Goal: Information Seeking & Learning: Check status

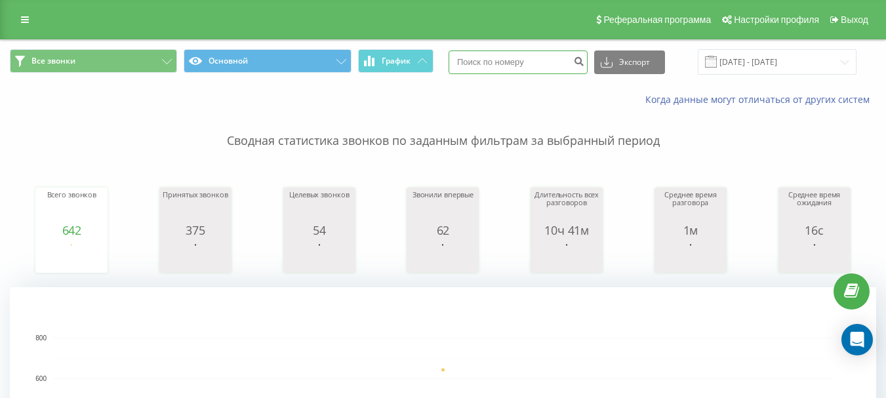
click at [513, 60] on input at bounding box center [517, 62] width 139 height 24
paste input "0977203722"
type input "0977203722"
click at [584, 61] on icon "submit" at bounding box center [578, 60] width 11 height 8
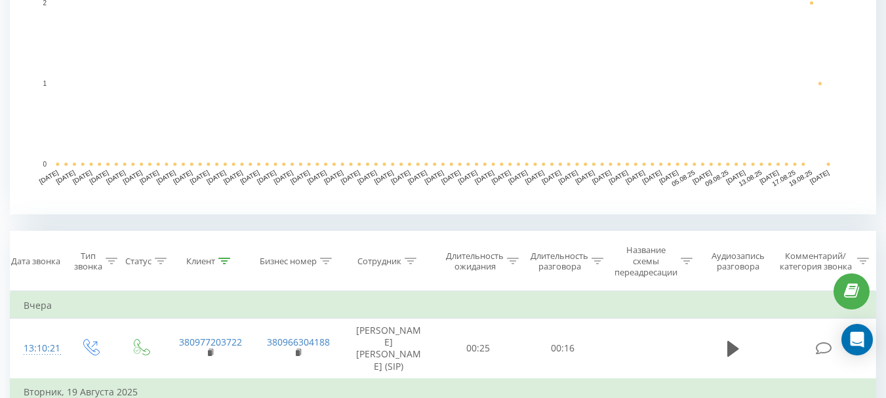
scroll to position [459, 0]
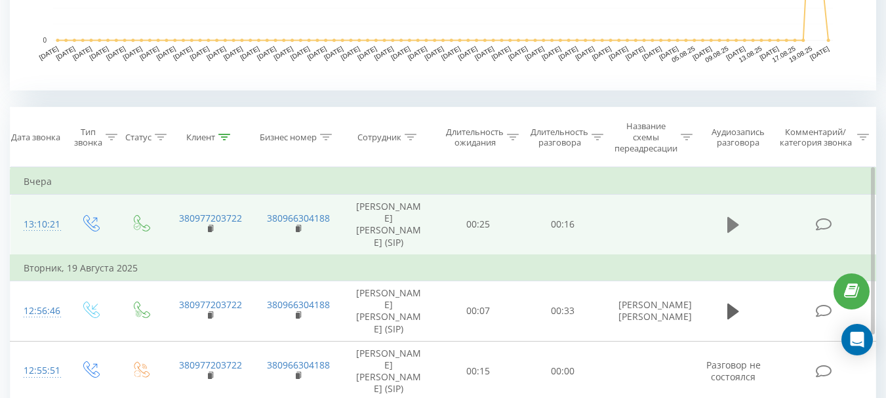
click at [738, 216] on icon at bounding box center [733, 225] width 12 height 18
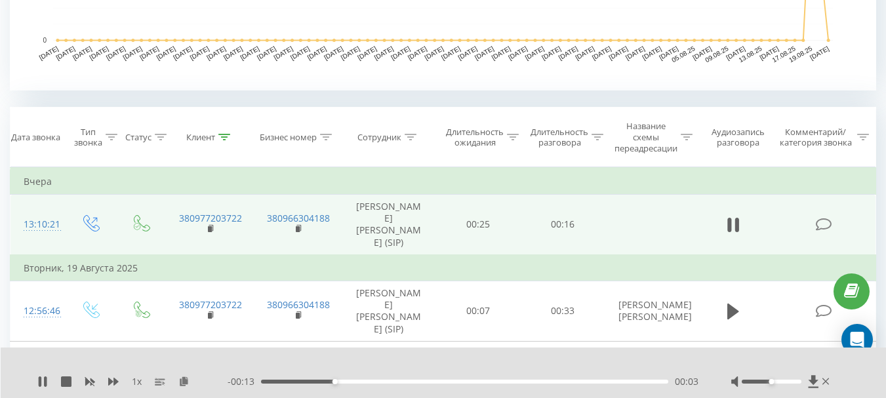
drag, startPoint x: 768, startPoint y: 385, endPoint x: 792, endPoint y: 383, distance: 23.7
click at [792, 383] on div at bounding box center [781, 381] width 101 height 13
drag, startPoint x: 771, startPoint y: 383, endPoint x: 806, endPoint y: 382, distance: 35.4
click at [806, 382] on div at bounding box center [781, 381] width 101 height 13
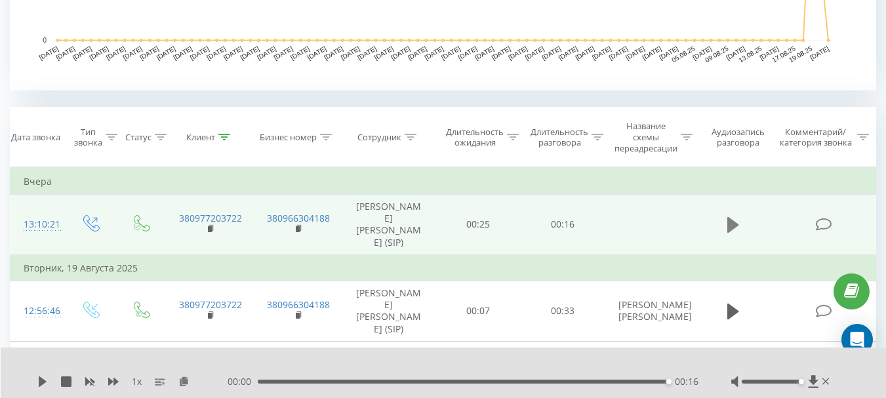
click at [727, 216] on icon at bounding box center [733, 225] width 12 height 18
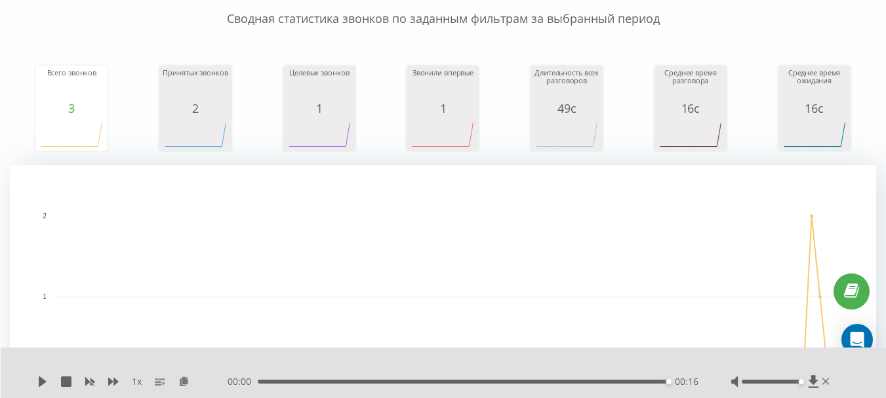
scroll to position [0, 0]
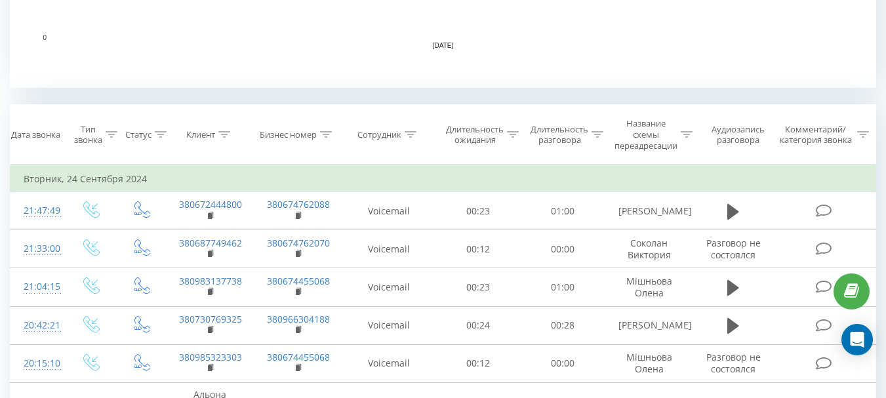
scroll to position [459, 0]
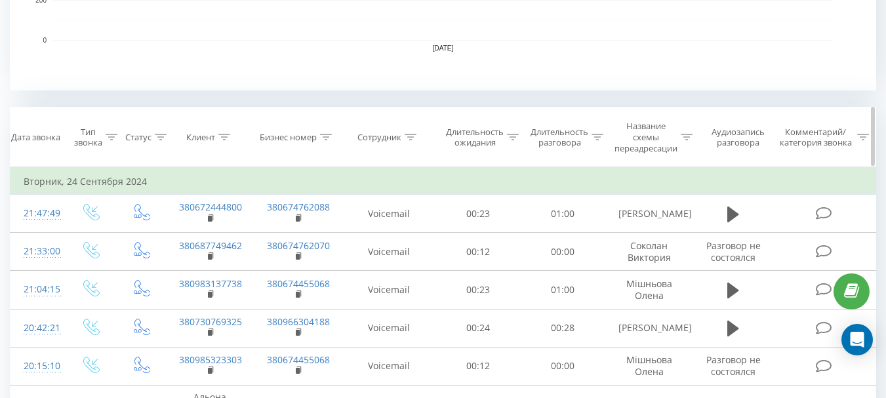
click at [411, 141] on div at bounding box center [410, 137] width 12 height 11
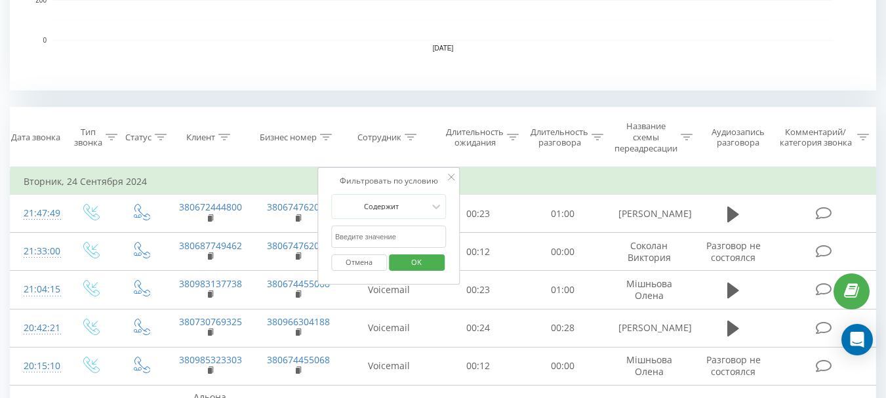
click at [360, 241] on input "text" at bounding box center [388, 237] width 115 height 23
type input "оверченко"
click at [419, 257] on span "OK" at bounding box center [416, 262] width 37 height 20
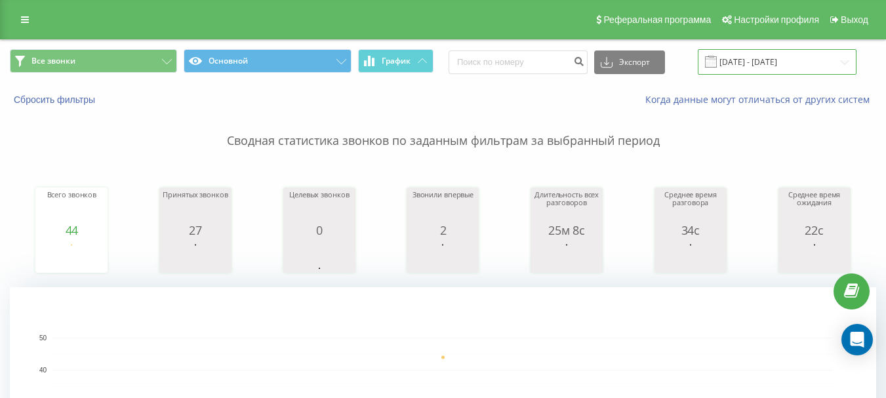
click at [777, 66] on input "[DATE] - [DATE]" at bounding box center [776, 62] width 159 height 26
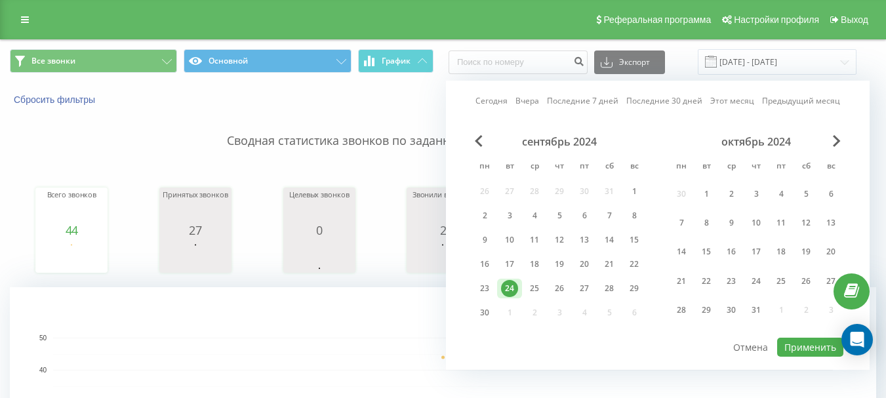
click at [509, 283] on div "24" at bounding box center [509, 288] width 17 height 17
click at [838, 142] on span "Next Month" at bounding box center [837, 141] width 8 height 12
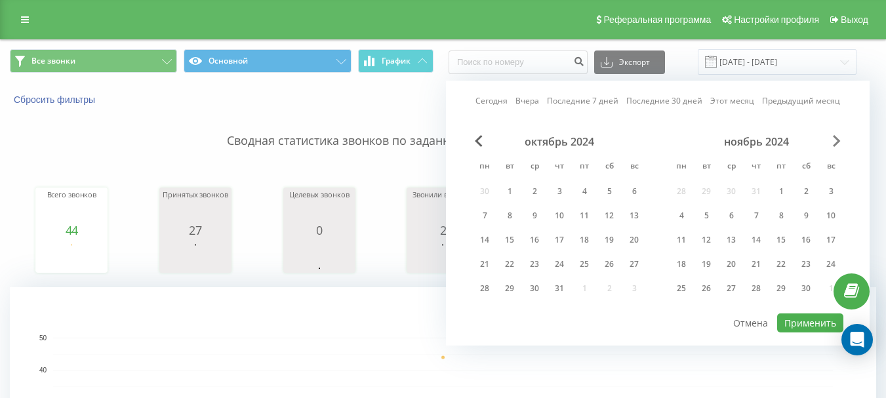
click at [838, 142] on span "Next Month" at bounding box center [837, 141] width 8 height 12
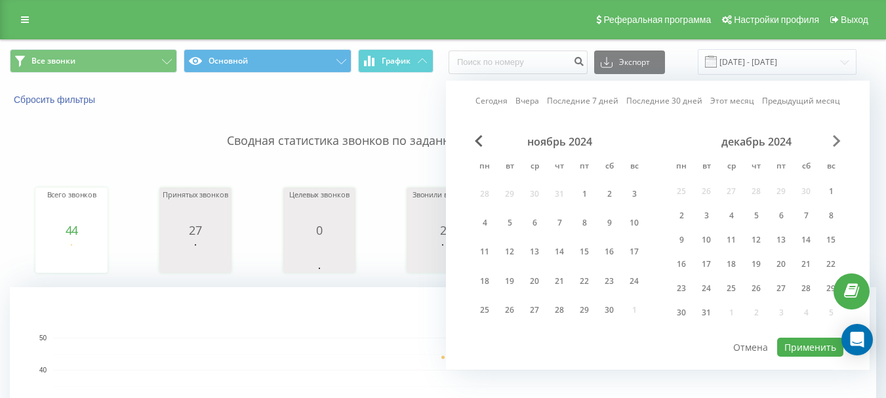
click at [838, 142] on span "Next Month" at bounding box center [837, 141] width 8 height 12
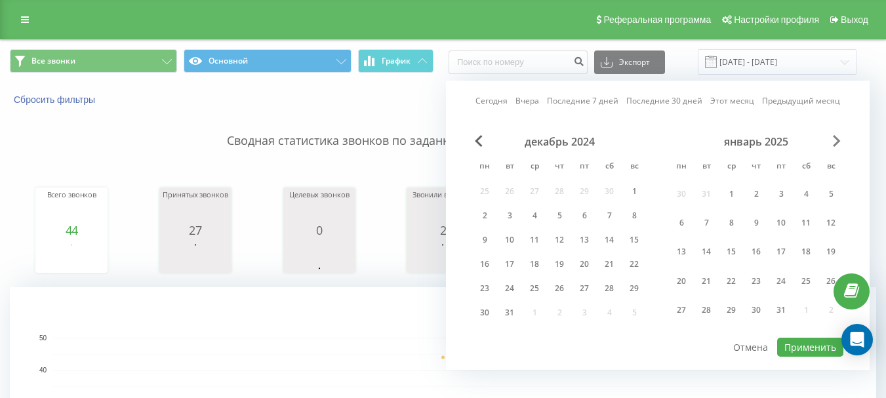
click at [838, 142] on span "Next Month" at bounding box center [837, 141] width 8 height 12
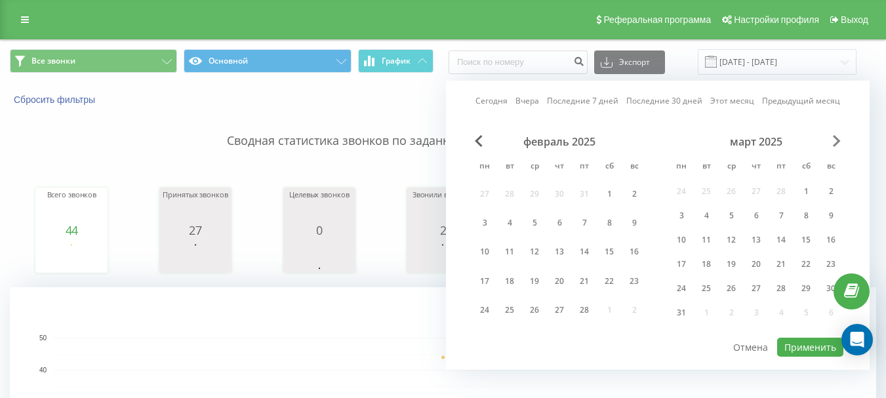
click at [838, 142] on span "Next Month" at bounding box center [837, 141] width 8 height 12
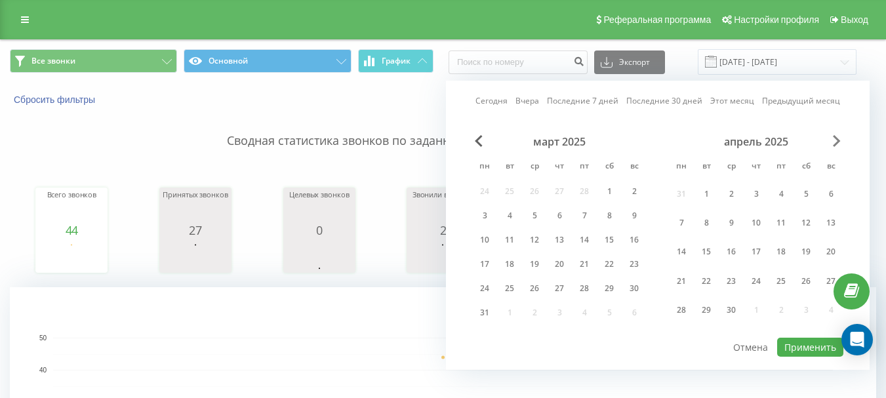
click at [838, 142] on span "Next Month" at bounding box center [837, 141] width 8 height 12
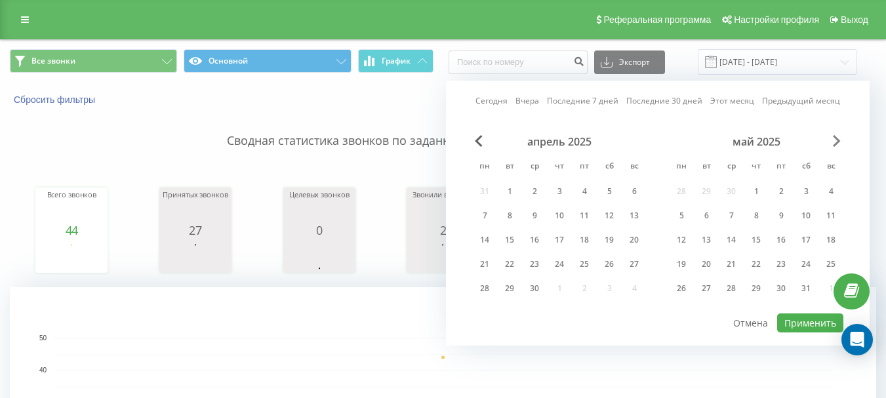
click at [838, 142] on span "Next Month" at bounding box center [837, 141] width 8 height 12
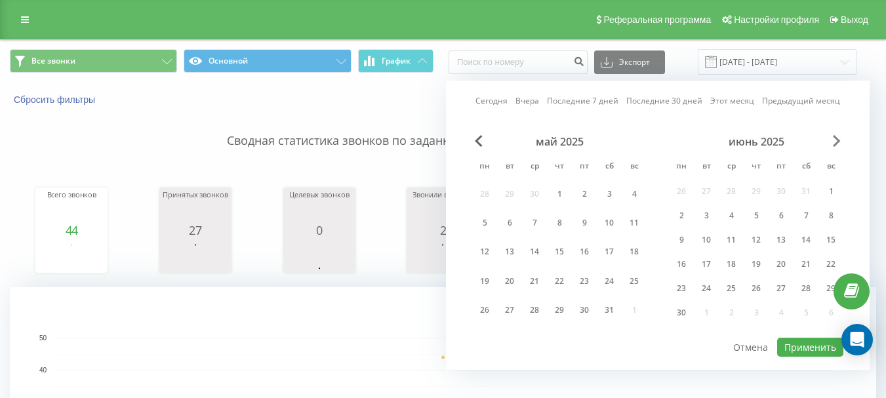
click at [838, 142] on span "Next Month" at bounding box center [837, 141] width 8 height 12
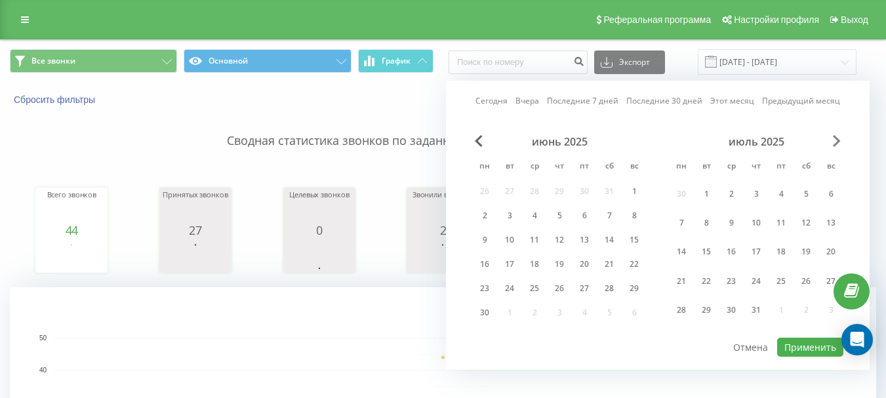
click at [838, 142] on span "Next Month" at bounding box center [837, 141] width 8 height 12
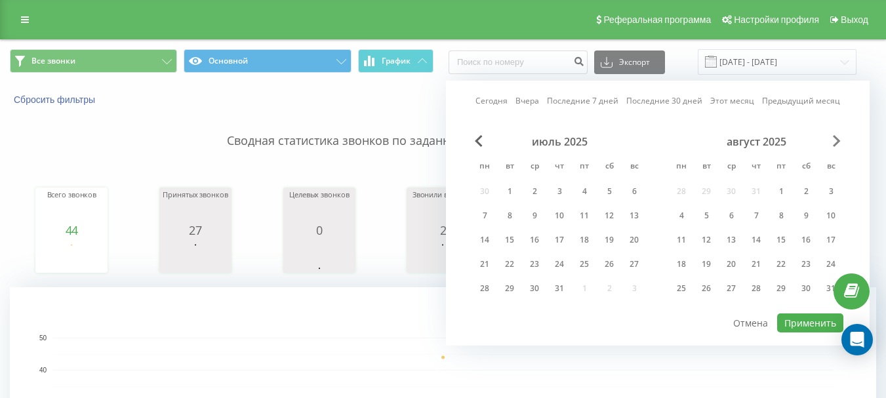
click at [838, 142] on span "Next Month" at bounding box center [837, 141] width 8 height 12
click at [474, 145] on div "сентябрь 2025" at bounding box center [559, 141] width 174 height 13
click at [477, 144] on span "Previous Month" at bounding box center [479, 141] width 8 height 12
click at [558, 262] on div "21" at bounding box center [559, 264] width 17 height 17
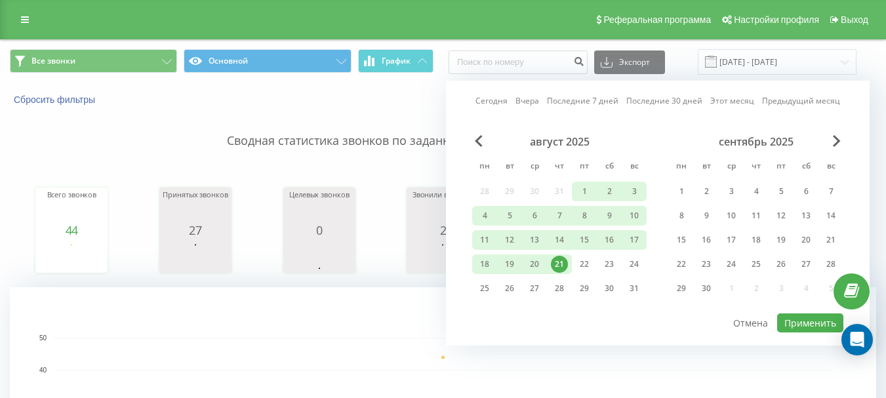
click at [558, 262] on div "21" at bounding box center [559, 264] width 17 height 17
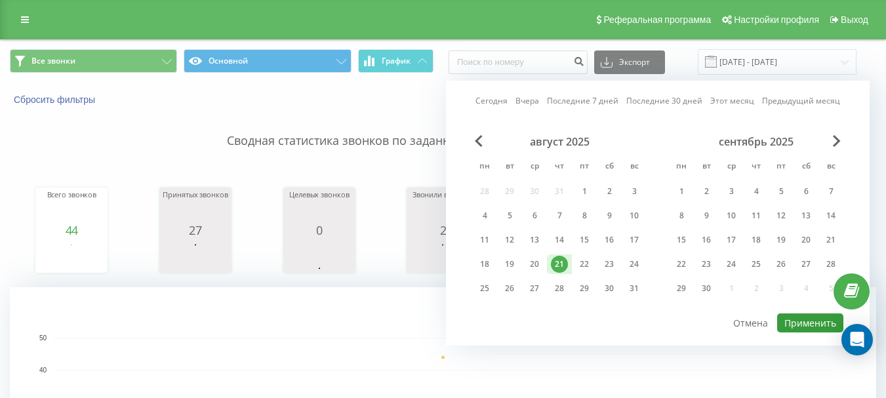
click at [804, 323] on button "Применить" at bounding box center [810, 322] width 66 height 19
type input "21.08.2025 - 21.08.2025"
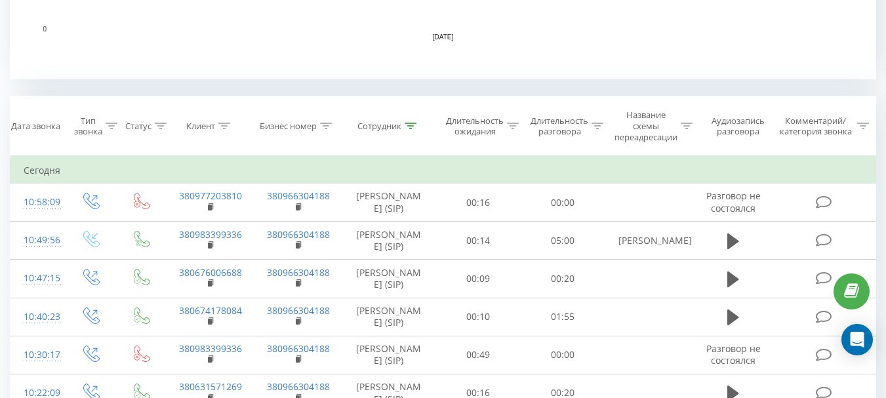
scroll to position [452, 0]
